Goal: Information Seeking & Learning: Compare options

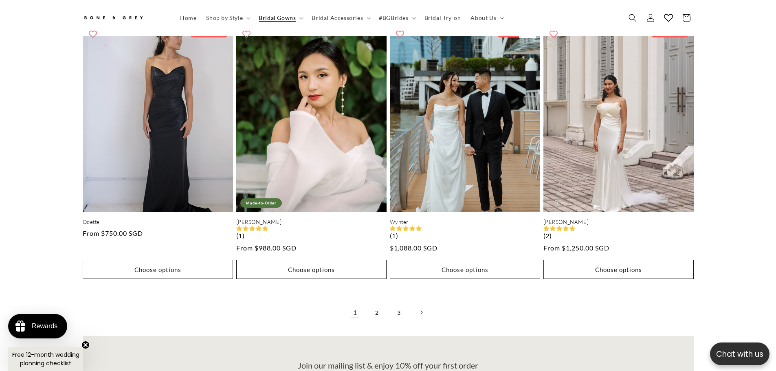
scroll to position [2195, 0]
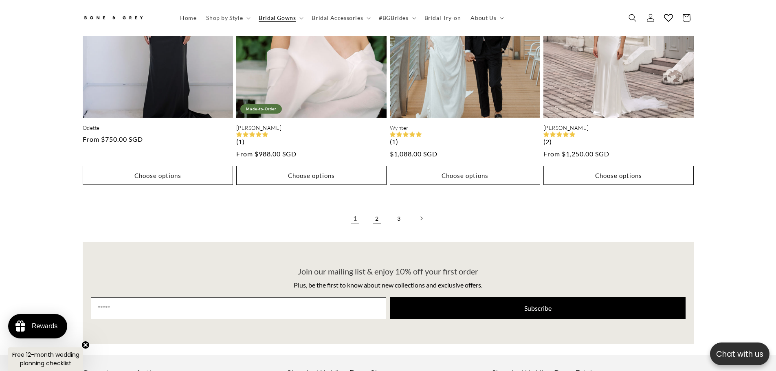
click at [379, 215] on link "2" at bounding box center [377, 218] width 18 height 18
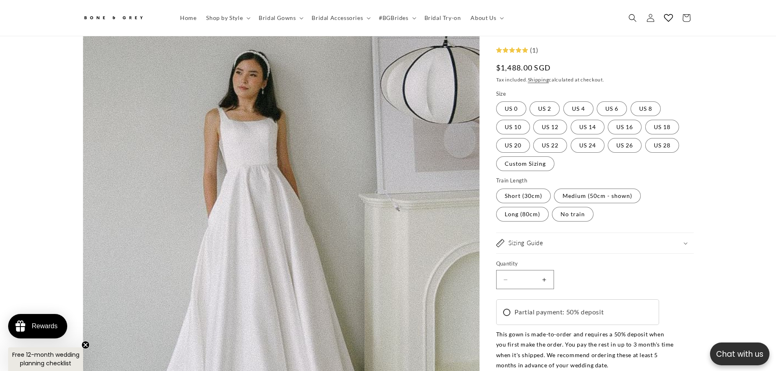
drag, startPoint x: 317, startPoint y: 164, endPoint x: 248, endPoint y: 235, distance: 98.8
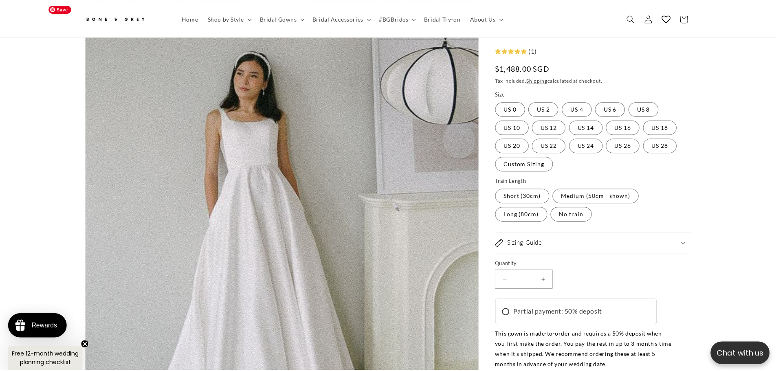
scroll to position [484, 0]
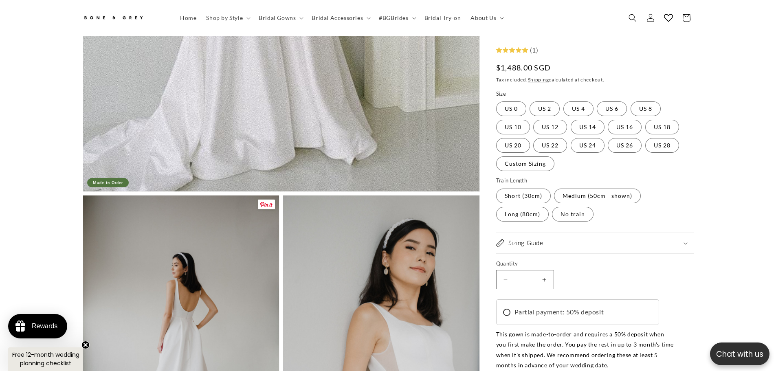
drag, startPoint x: 248, startPoint y: 235, endPoint x: 6, endPoint y: 153, distance: 255.8
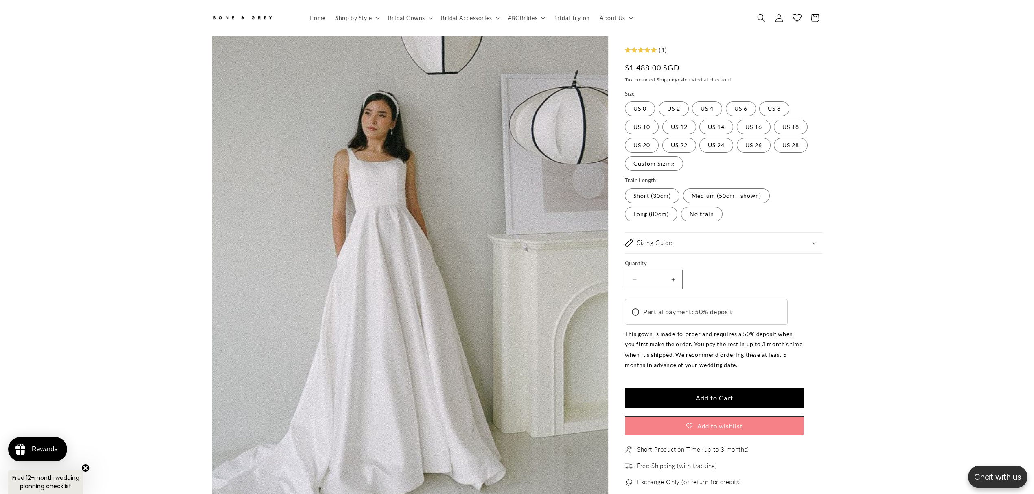
scroll to position [0, 448]
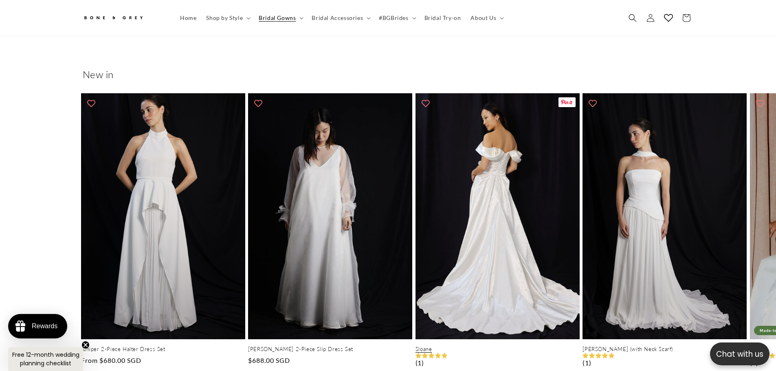
scroll to position [403, 0]
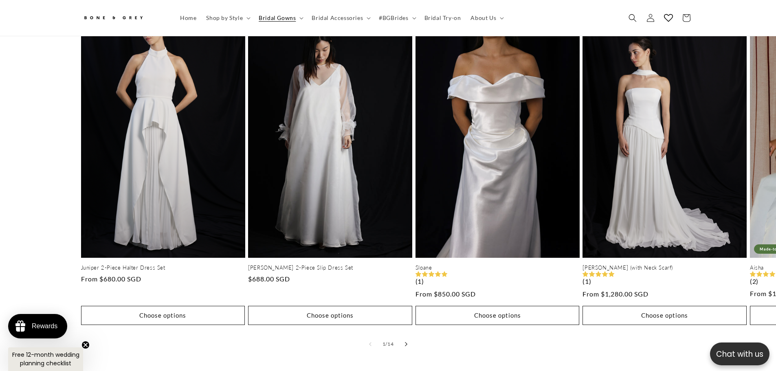
click at [401, 338] on button "Slide right" at bounding box center [406, 344] width 18 height 18
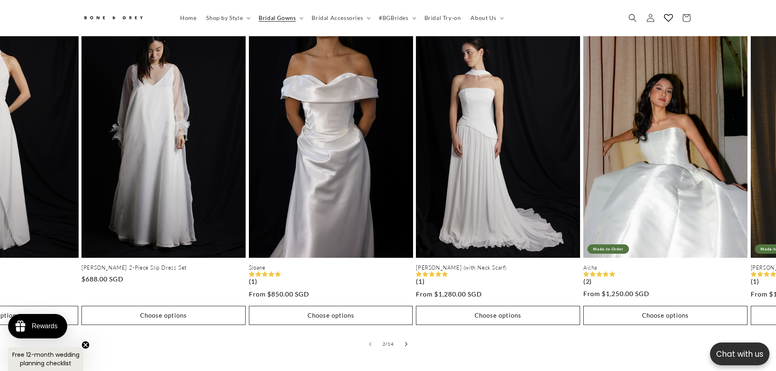
scroll to position [0, 448]
click at [401, 338] on button "Slide right" at bounding box center [406, 344] width 18 height 18
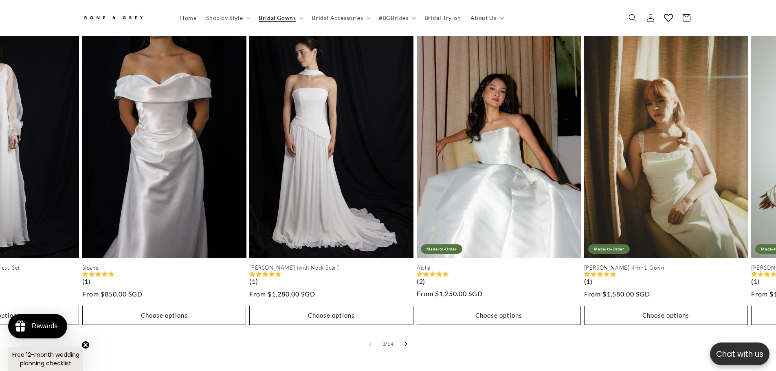
click at [401, 338] on button "Slide right" at bounding box center [406, 344] width 18 height 18
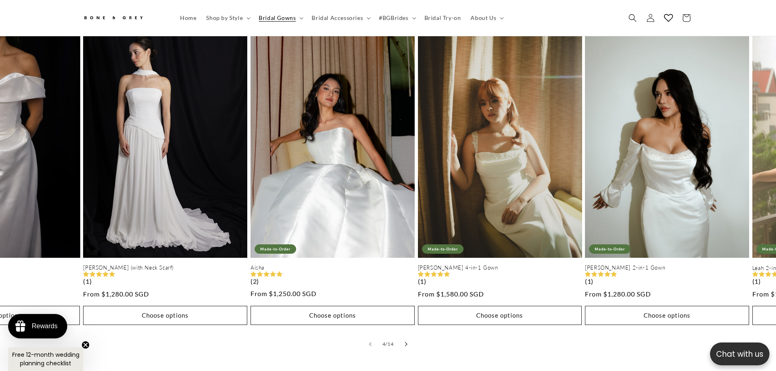
click at [401, 338] on button "Slide right" at bounding box center [406, 344] width 18 height 18
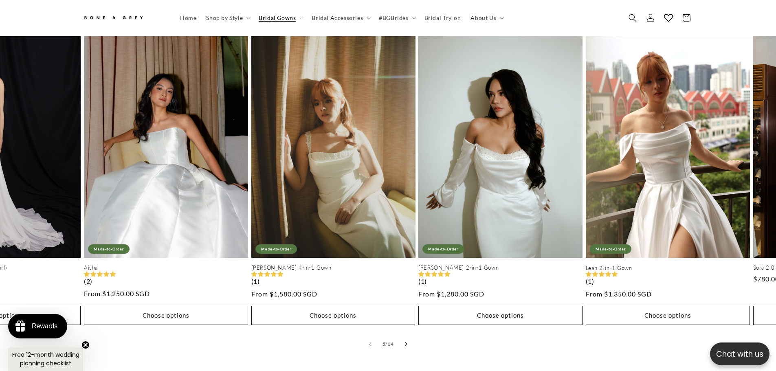
click at [401, 338] on button "Slide right" at bounding box center [406, 344] width 18 height 18
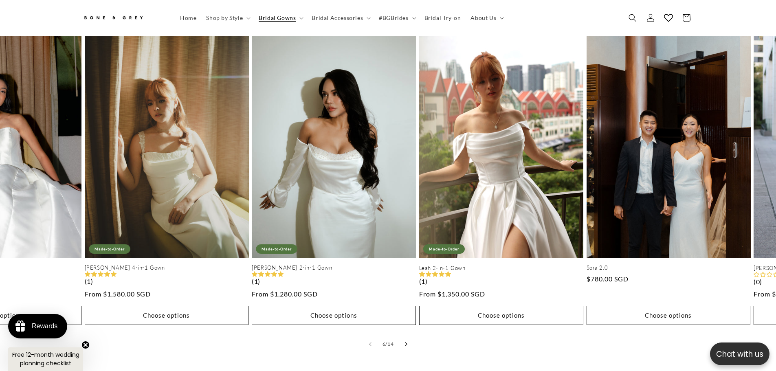
click at [401, 338] on button "Slide right" at bounding box center [406, 344] width 18 height 18
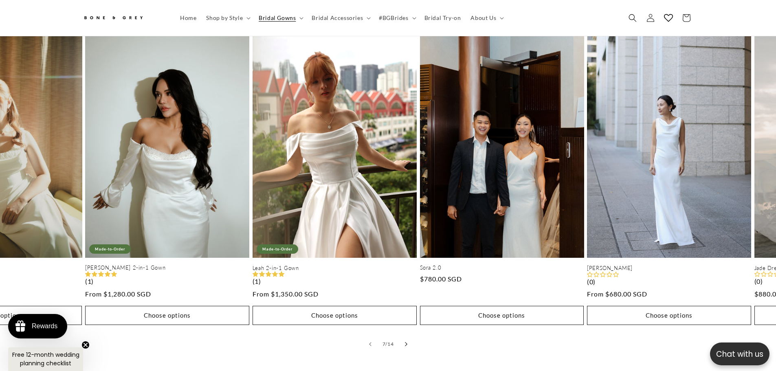
click at [401, 338] on button "Slide right" at bounding box center [406, 344] width 18 height 18
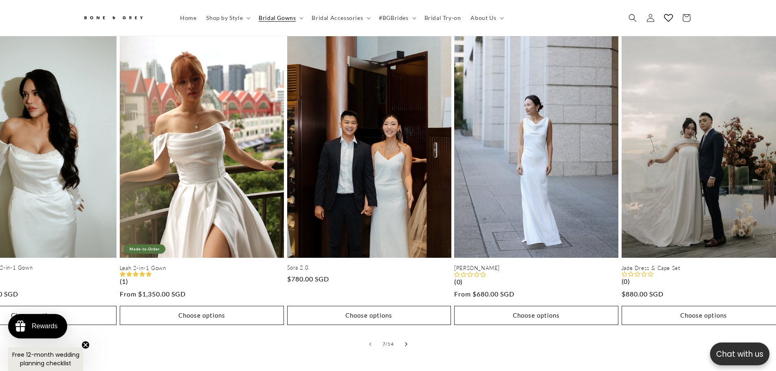
scroll to position [0, 0]
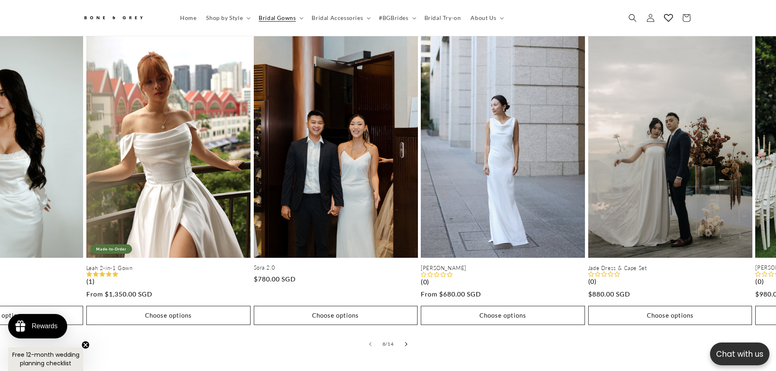
click at [401, 338] on button "Slide right" at bounding box center [406, 344] width 18 height 18
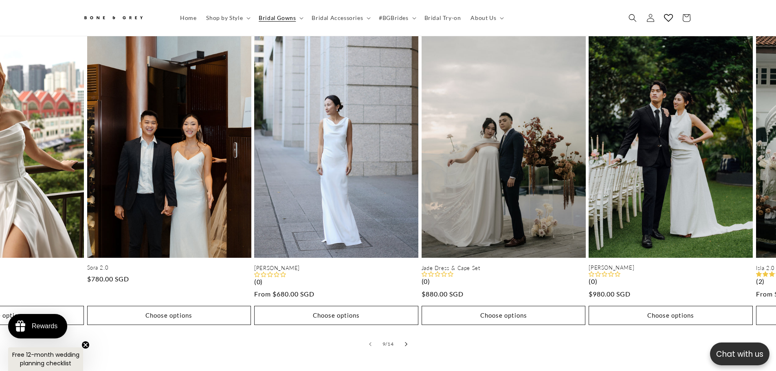
click at [401, 338] on button "Slide right" at bounding box center [406, 344] width 18 height 18
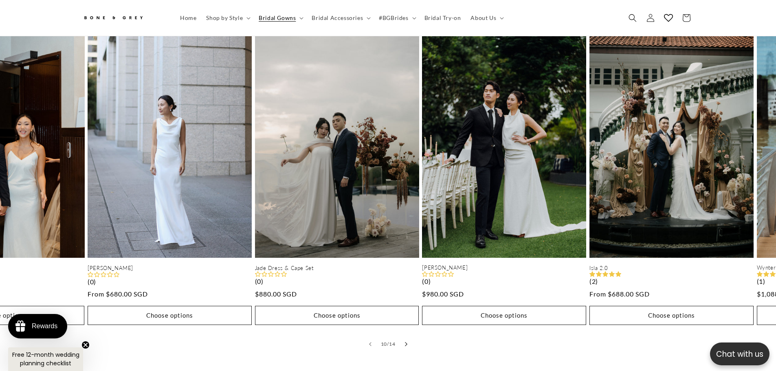
click at [401, 338] on button "Slide right" at bounding box center [406, 344] width 18 height 18
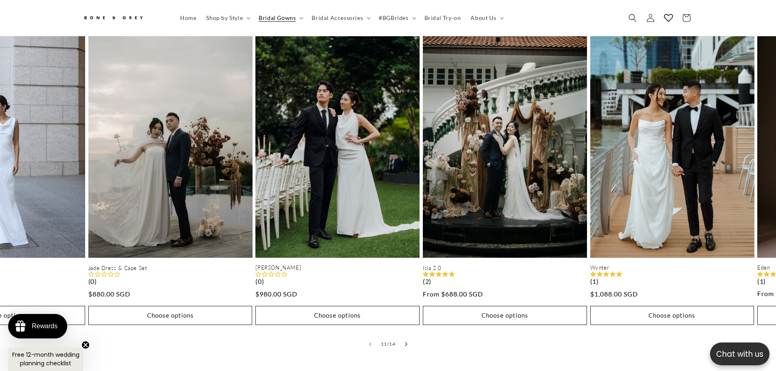
click at [401, 338] on button "Slide right" at bounding box center [406, 344] width 18 height 18
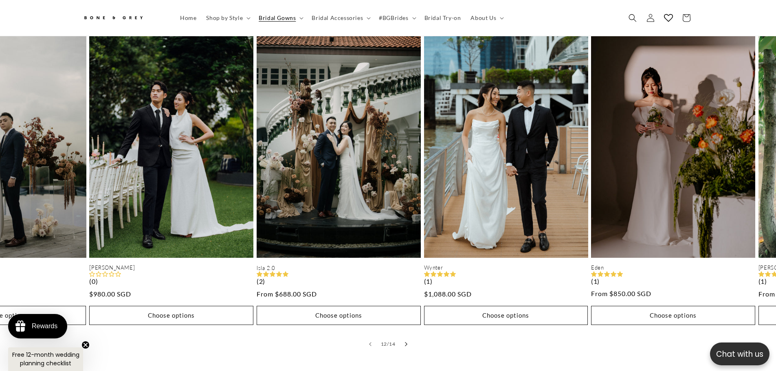
click at [401, 338] on button "Slide right" at bounding box center [406, 344] width 18 height 18
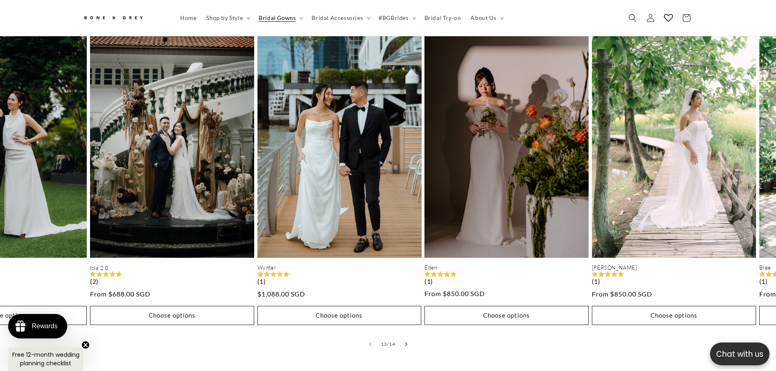
scroll to position [0, 224]
click at [401, 338] on button "Slide right" at bounding box center [406, 344] width 18 height 18
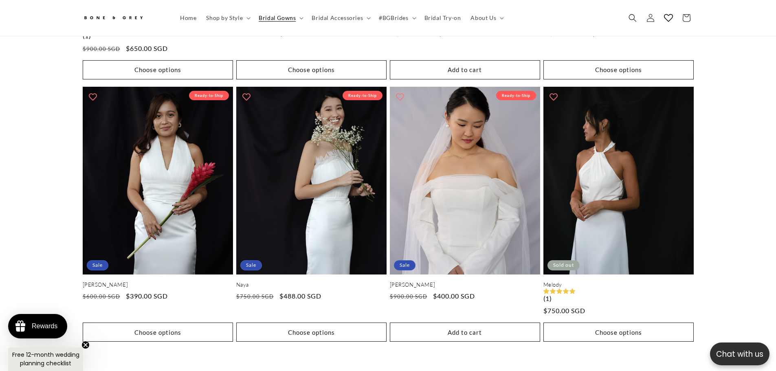
scroll to position [2072, 0]
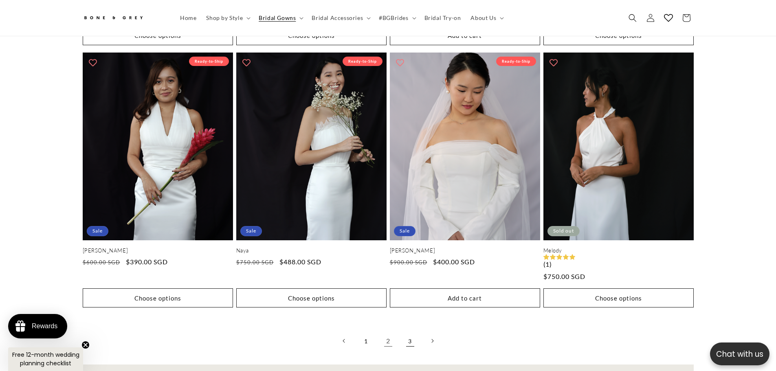
click at [408, 335] on link "3" at bounding box center [410, 341] width 18 height 18
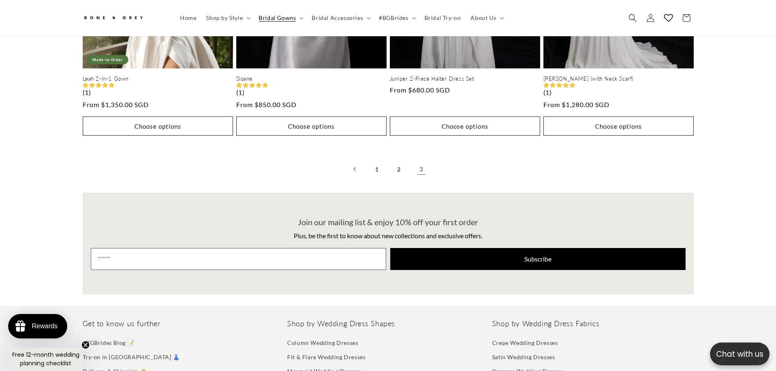
scroll to position [2114, 0]
